Goal: Transaction & Acquisition: Book appointment/travel/reservation

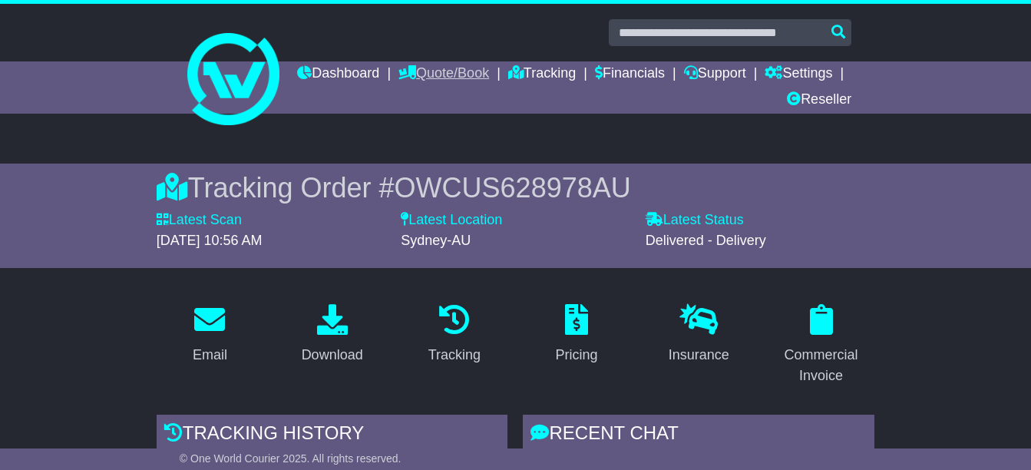
click at [489, 74] on link "Quote/Book" at bounding box center [443, 74] width 91 height 26
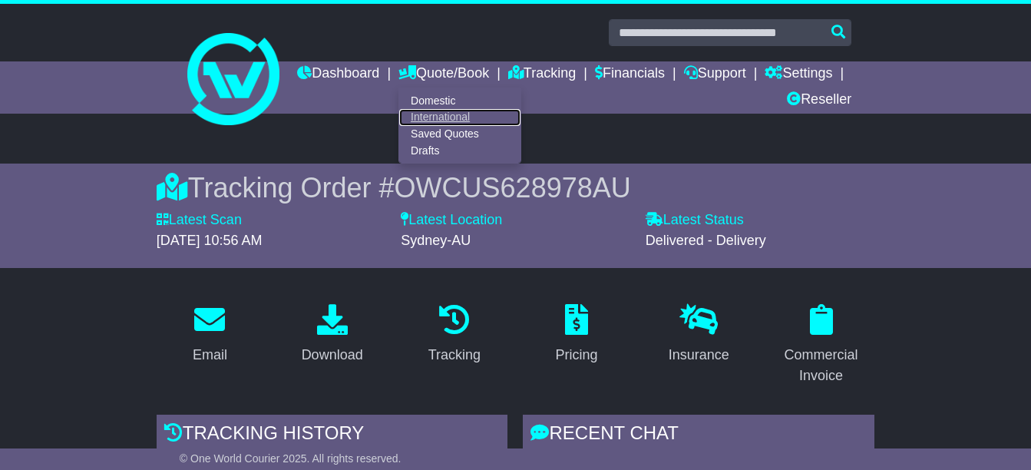
click at [521, 115] on link "International" at bounding box center [459, 117] width 121 height 17
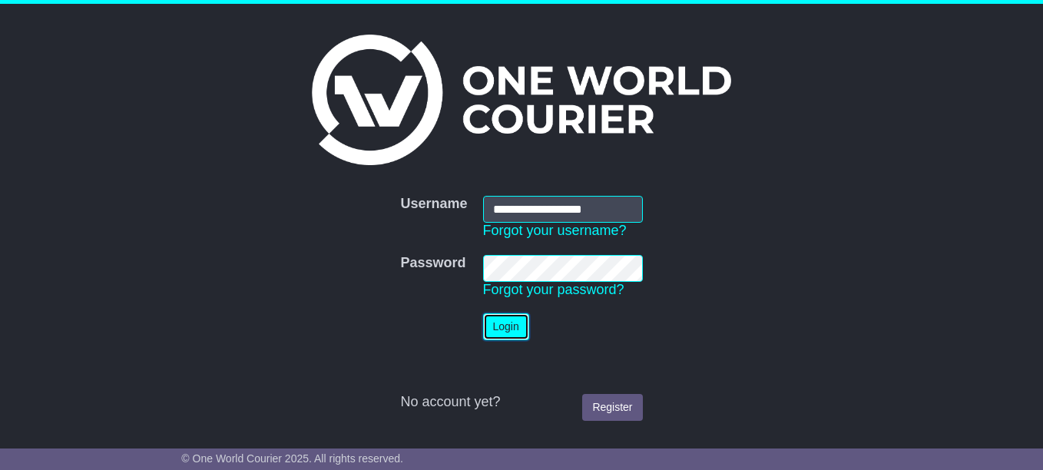
drag, startPoint x: 509, startPoint y: 335, endPoint x: 509, endPoint y: 325, distance: 10.0
click at [509, 335] on button "Login" at bounding box center [506, 326] width 46 height 27
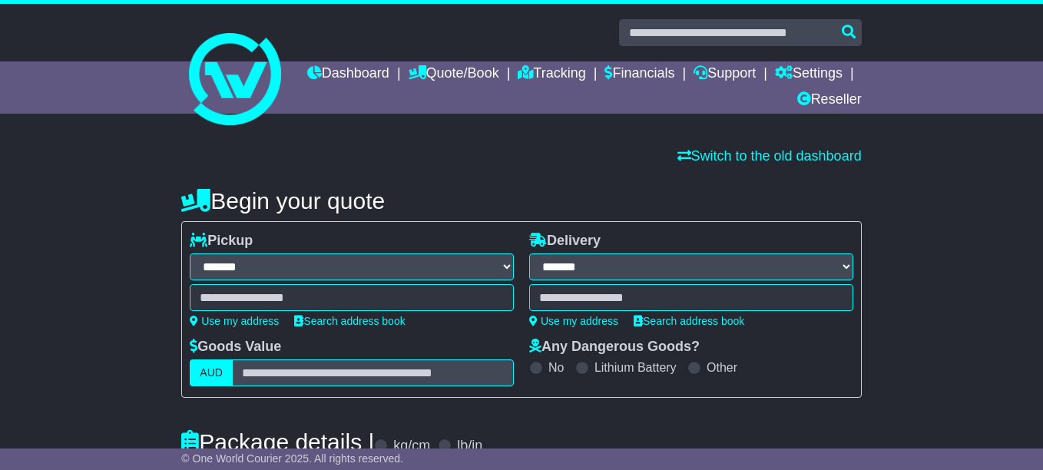
select select "**"
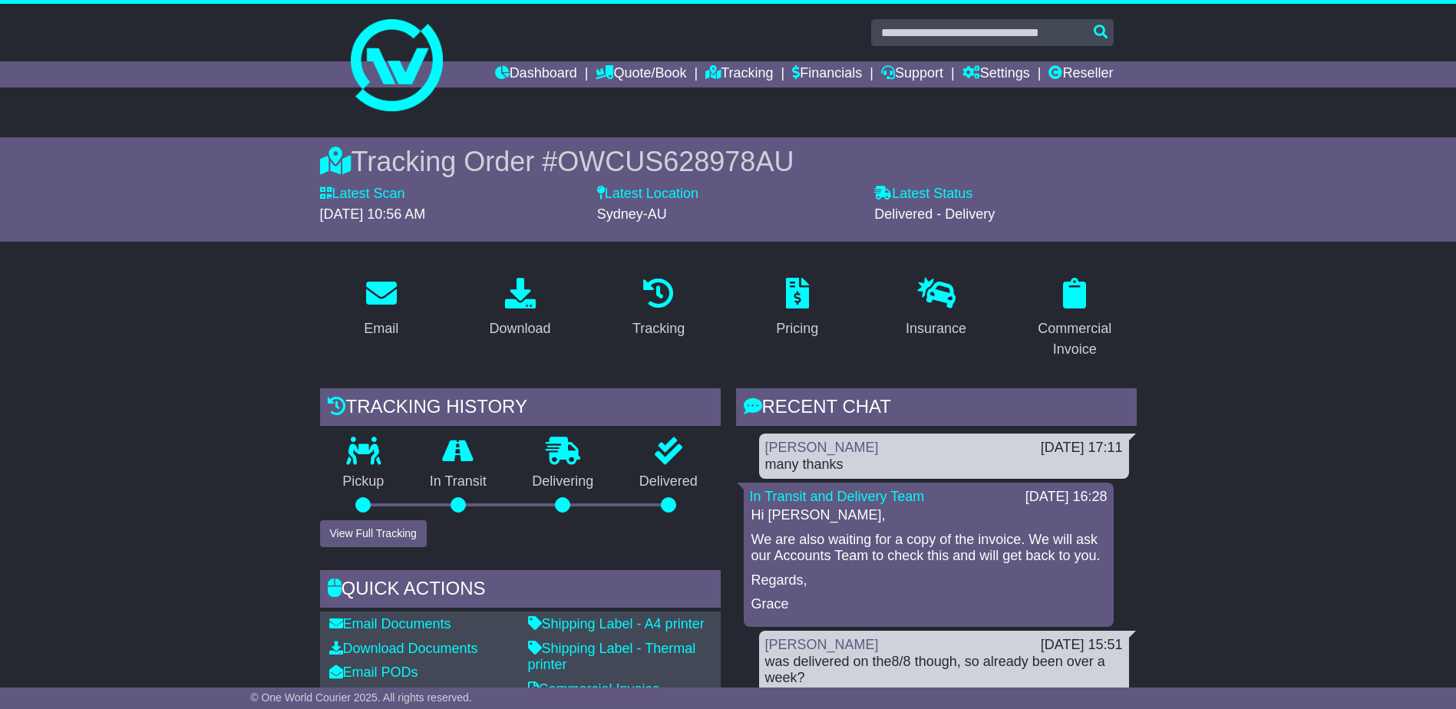
scroll to position [205, 0]
